Goal: Task Accomplishment & Management: Manage account settings

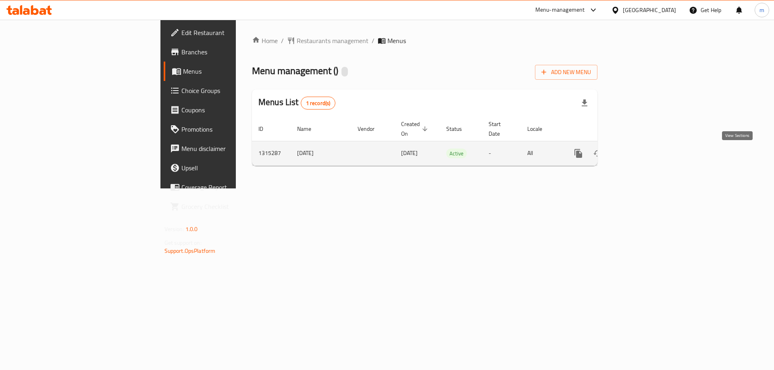
click at [641, 158] on icon "enhanced table" at bounding box center [636, 154] width 10 height 10
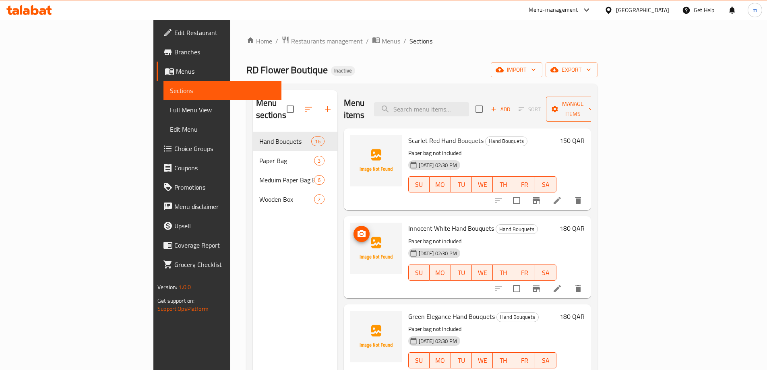
click at [600, 112] on button "Manage items" at bounding box center [573, 109] width 54 height 25
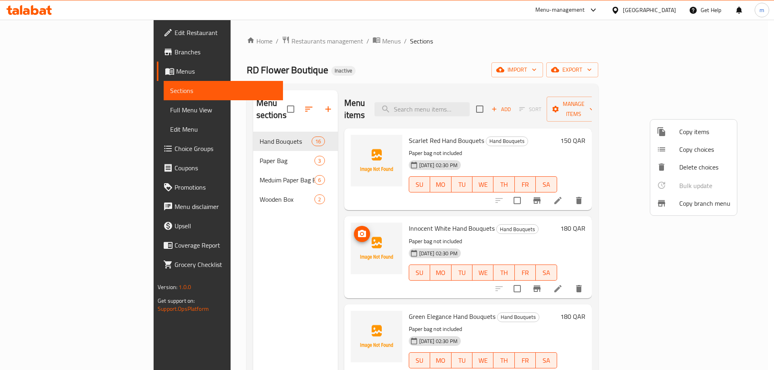
click at [587, 108] on div at bounding box center [387, 185] width 774 height 370
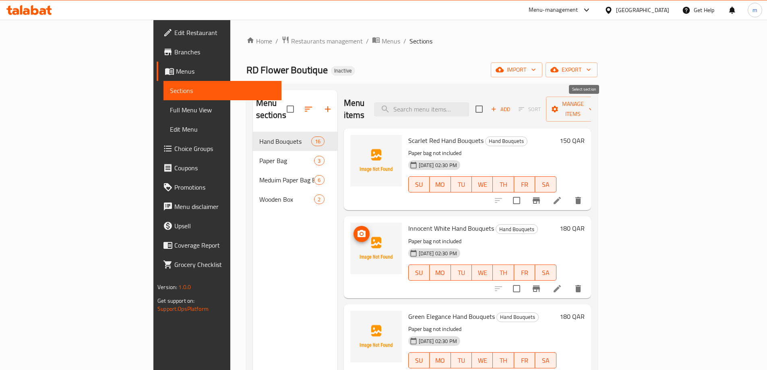
click at [488, 114] on input "checkbox" at bounding box center [479, 109] width 17 height 17
checkbox input "true"
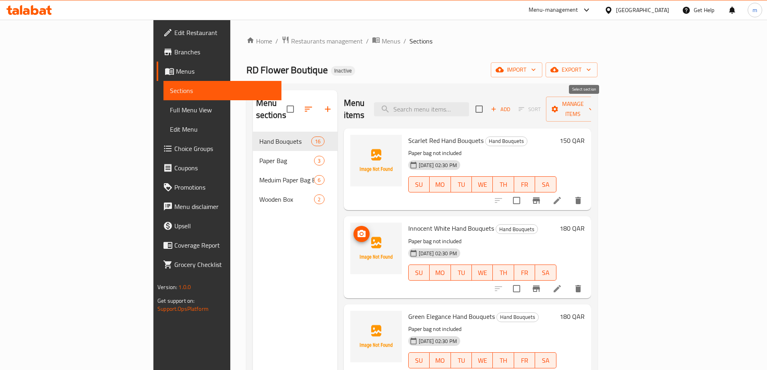
checkbox input "true"
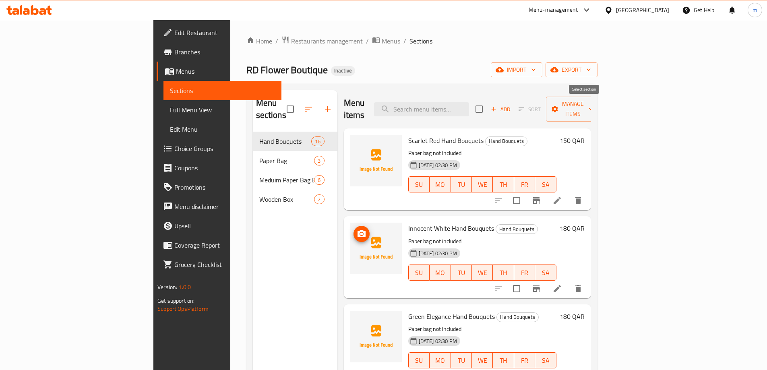
checkbox input "true"
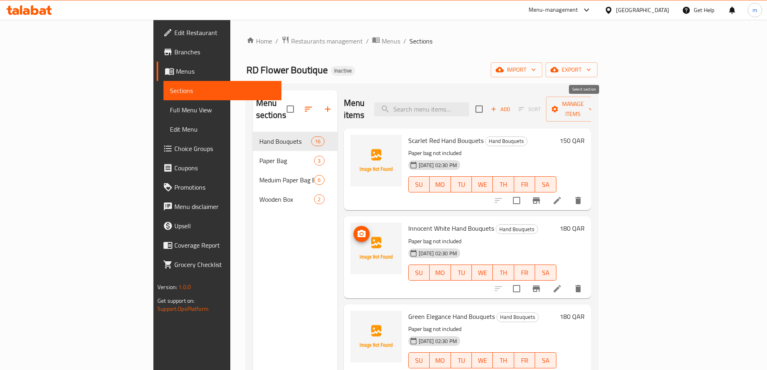
checkbox input "true"
click at [282, 108] on input "checkbox" at bounding box center [290, 109] width 17 height 17
checkbox input "true"
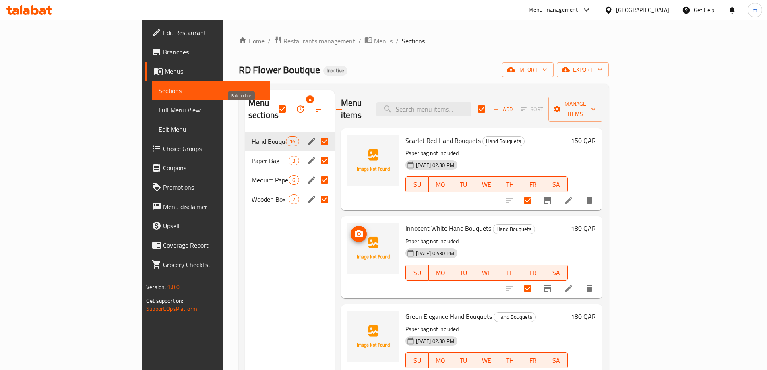
click at [296, 114] on icon "button" at bounding box center [301, 109] width 10 height 10
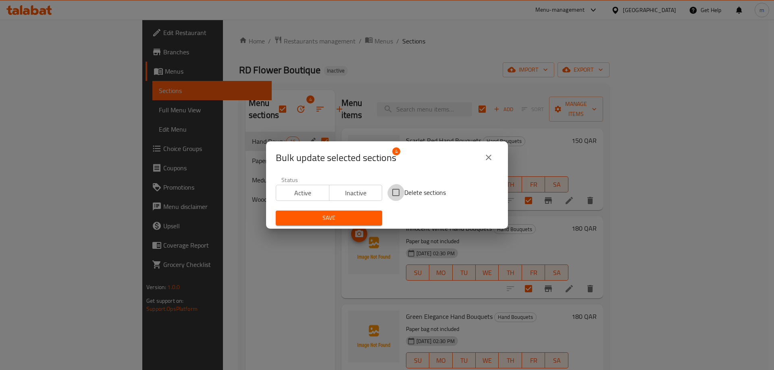
click at [400, 187] on input "Delete sections" at bounding box center [395, 192] width 17 height 17
checkbox input "true"
click at [368, 215] on span "Save" at bounding box center [328, 218] width 93 height 10
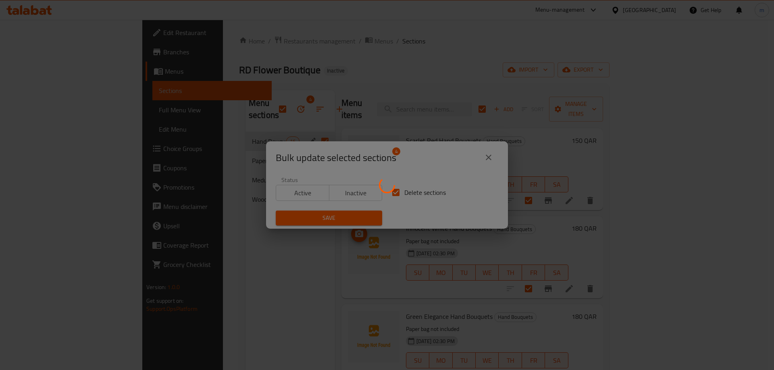
checkbox input "false"
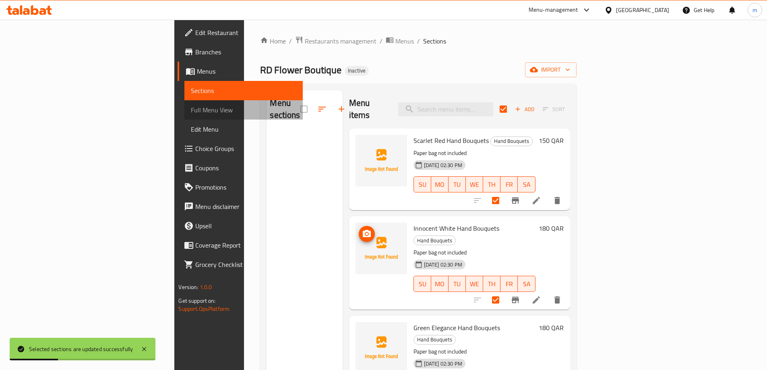
click at [191, 115] on span "Full Menu View" at bounding box center [243, 110] width 105 height 10
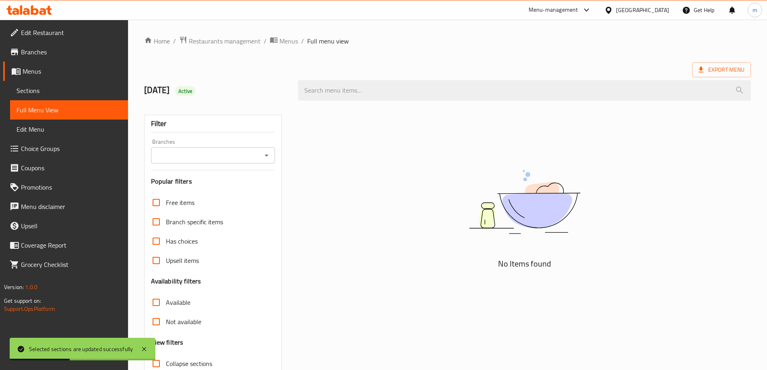
click at [64, 95] on span "Sections" at bounding box center [69, 91] width 105 height 10
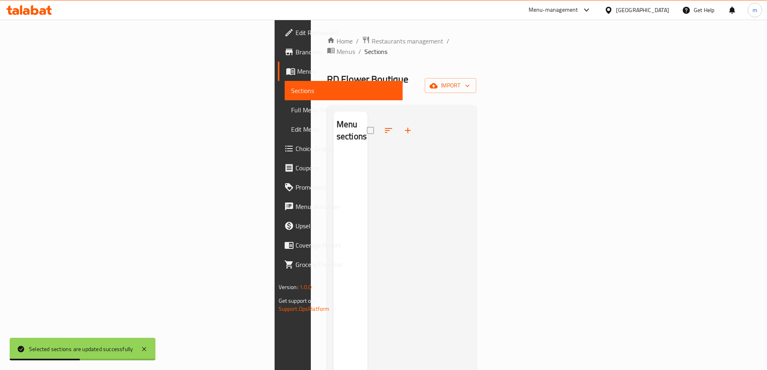
click at [285, 132] on link "Edit Menu" at bounding box center [344, 129] width 118 height 19
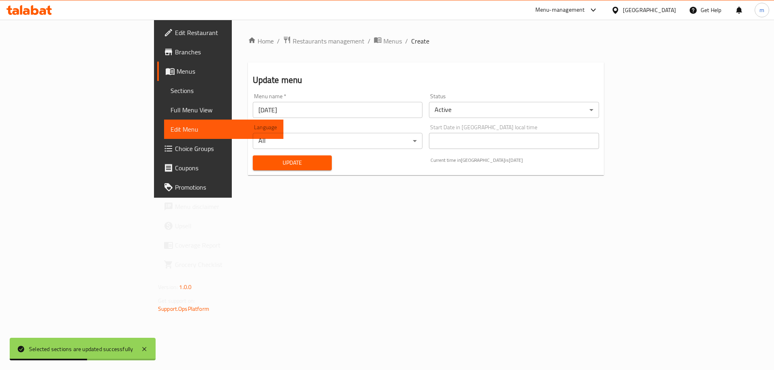
click at [170, 115] on span "Full Menu View" at bounding box center [223, 110] width 106 height 10
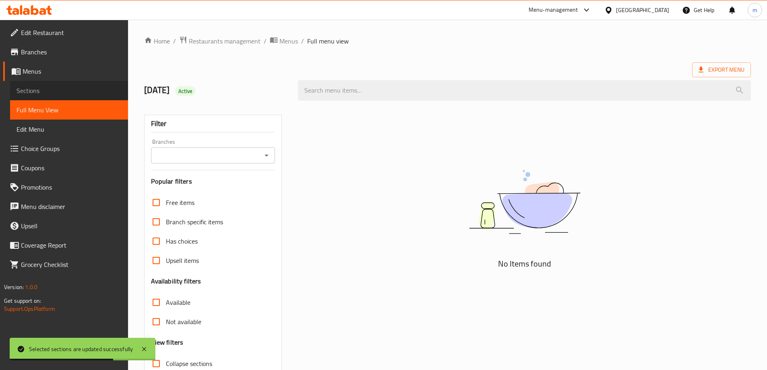
click at [69, 95] on span "Sections" at bounding box center [69, 91] width 105 height 10
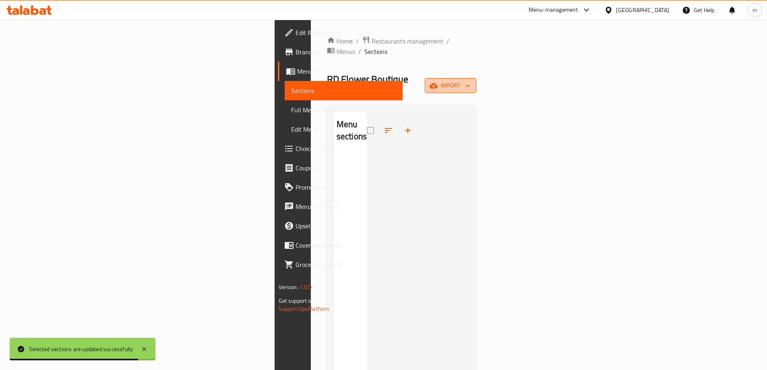
click at [470, 81] on span "import" at bounding box center [450, 86] width 39 height 10
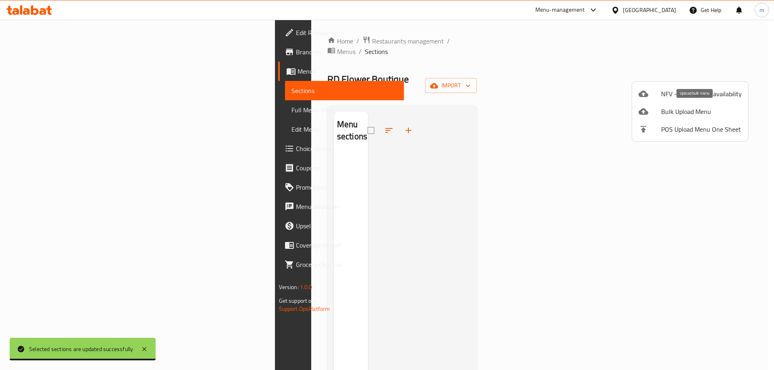
click at [687, 109] on span "Bulk Upload Menu" at bounding box center [701, 112] width 81 height 10
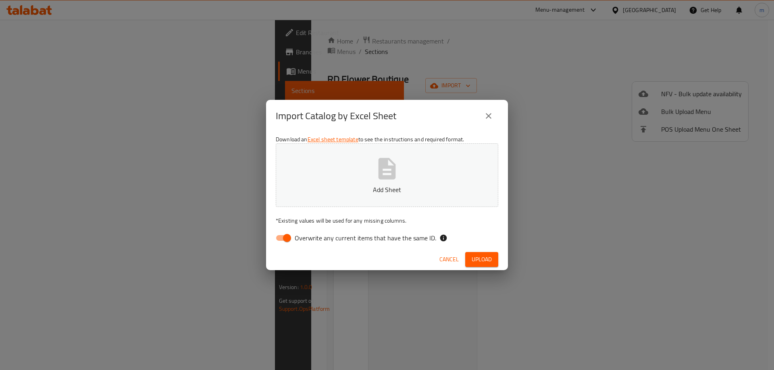
click at [408, 163] on button "Add Sheet" at bounding box center [387, 175] width 222 height 64
click at [282, 246] on input "Overwrite any current items that have the same ID." at bounding box center [287, 237] width 46 height 15
checkbox input "false"
click at [486, 264] on span "Upload" at bounding box center [481, 260] width 20 height 10
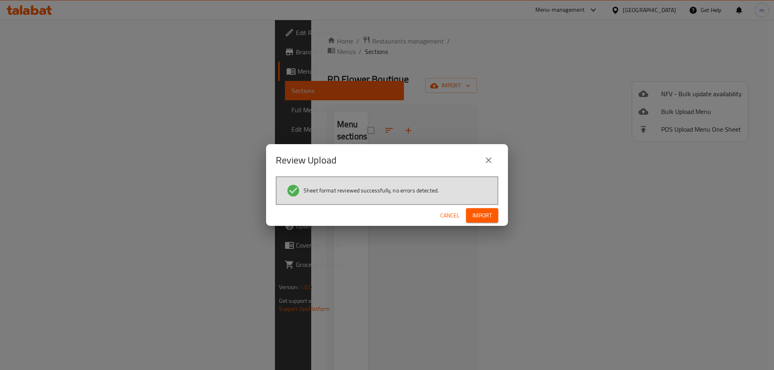
click at [473, 219] on span "Import" at bounding box center [481, 216] width 19 height 10
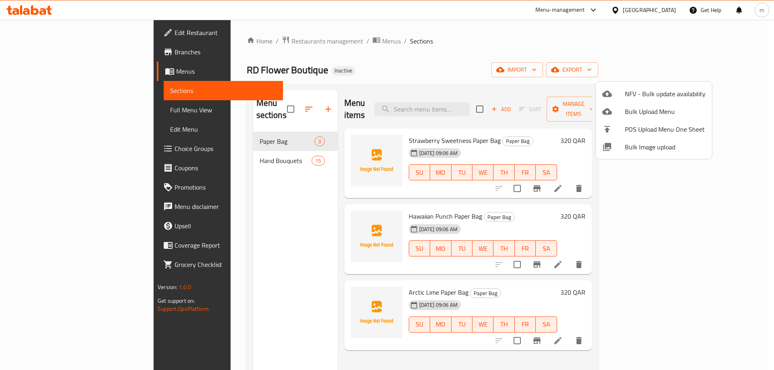
click at [220, 162] on div at bounding box center [387, 185] width 774 height 370
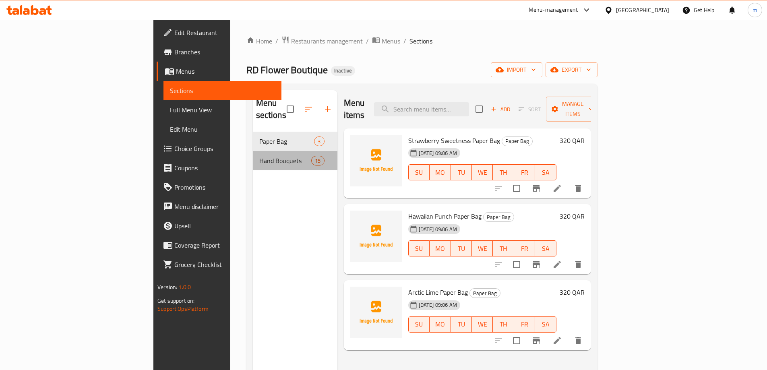
click at [253, 154] on div "Hand Bouquets 15" at bounding box center [295, 160] width 85 height 19
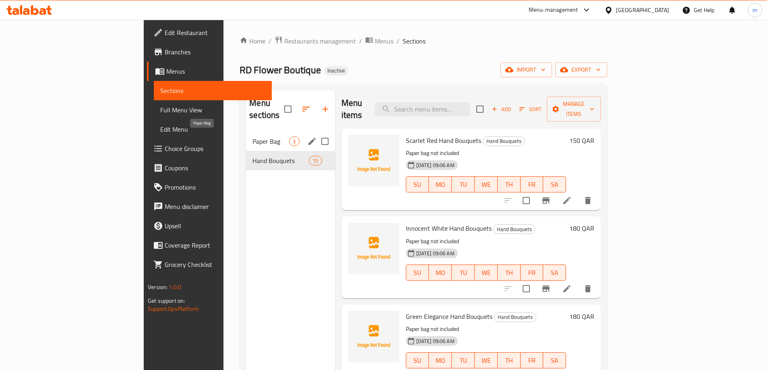
click at [253, 143] on span "Paper Bag" at bounding box center [271, 142] width 37 height 10
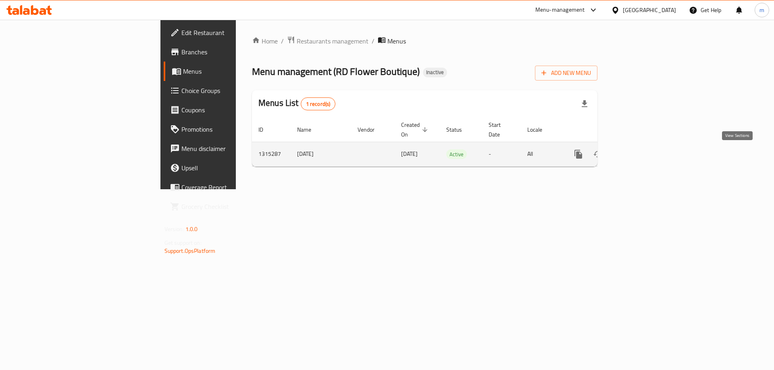
click at [641, 158] on icon "enhanced table" at bounding box center [636, 154] width 10 height 10
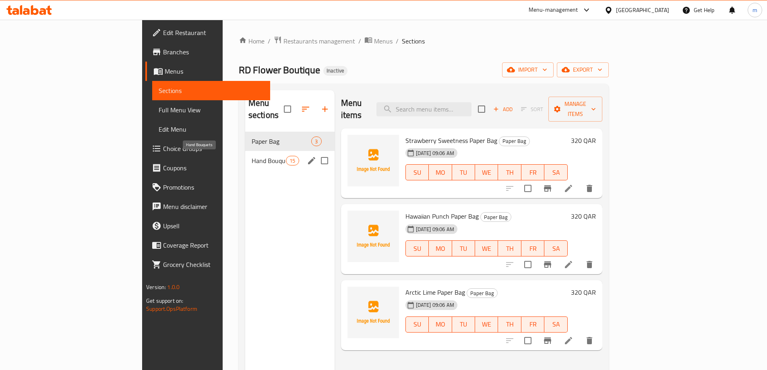
click at [252, 166] on span "Hand Bouquets" at bounding box center [269, 161] width 34 height 10
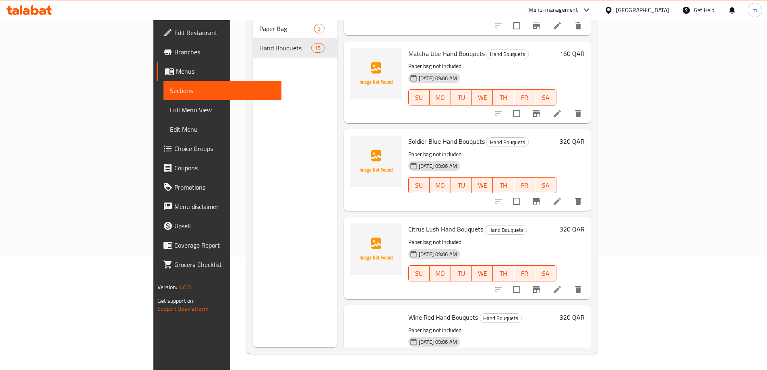
scroll to position [927, 0]
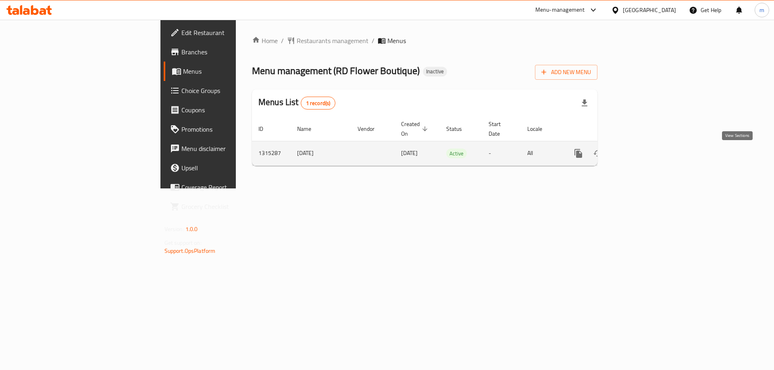
click at [646, 163] on link "enhanced table" at bounding box center [635, 153] width 19 height 19
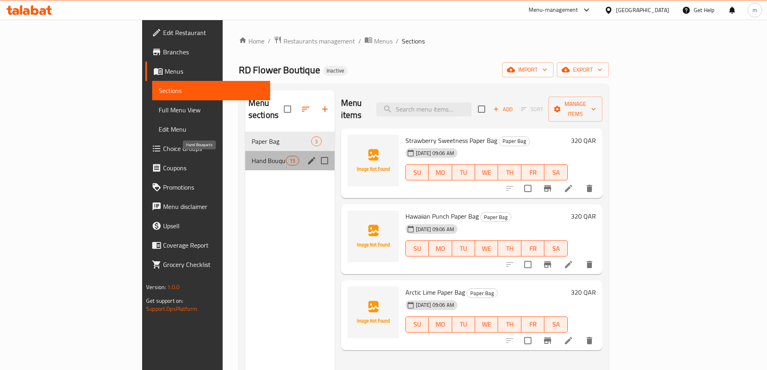
click at [252, 164] on span "Hand Bouquets" at bounding box center [269, 161] width 34 height 10
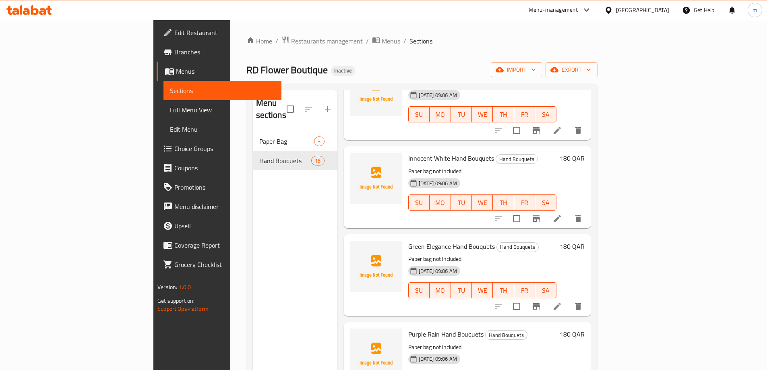
scroll to position [81, 0]
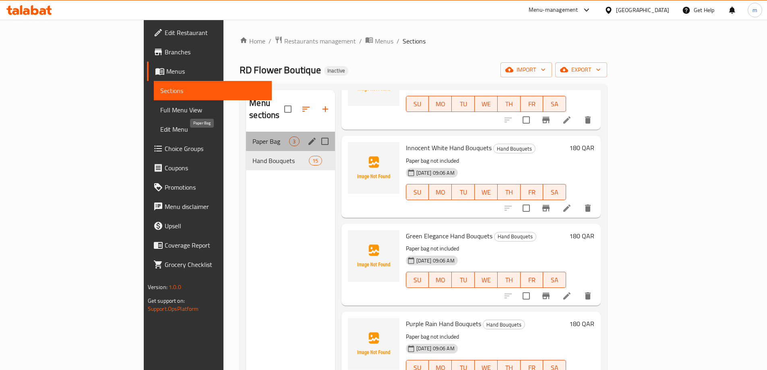
click at [253, 144] on span "Paper Bag" at bounding box center [271, 142] width 37 height 10
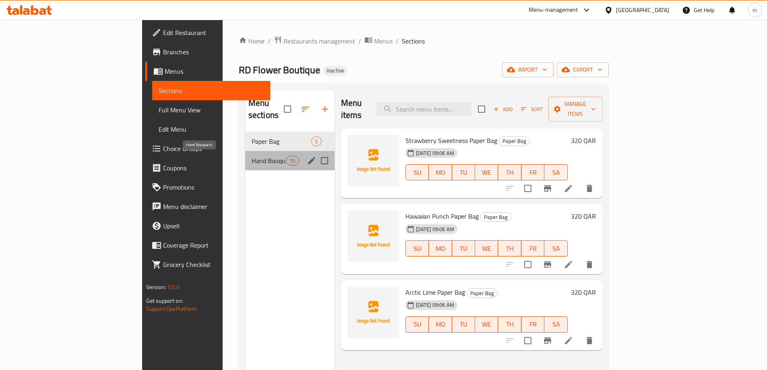
click at [252, 160] on span "Hand Bouquets" at bounding box center [269, 161] width 34 height 10
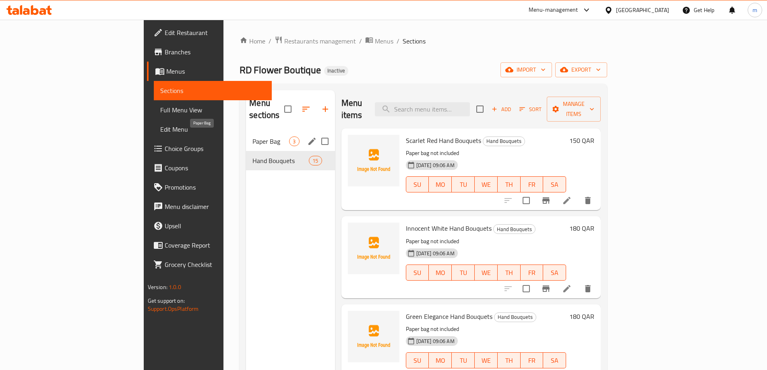
click at [253, 143] on span "Paper Bag" at bounding box center [271, 142] width 37 height 10
